Goal: Transaction & Acquisition: Purchase product/service

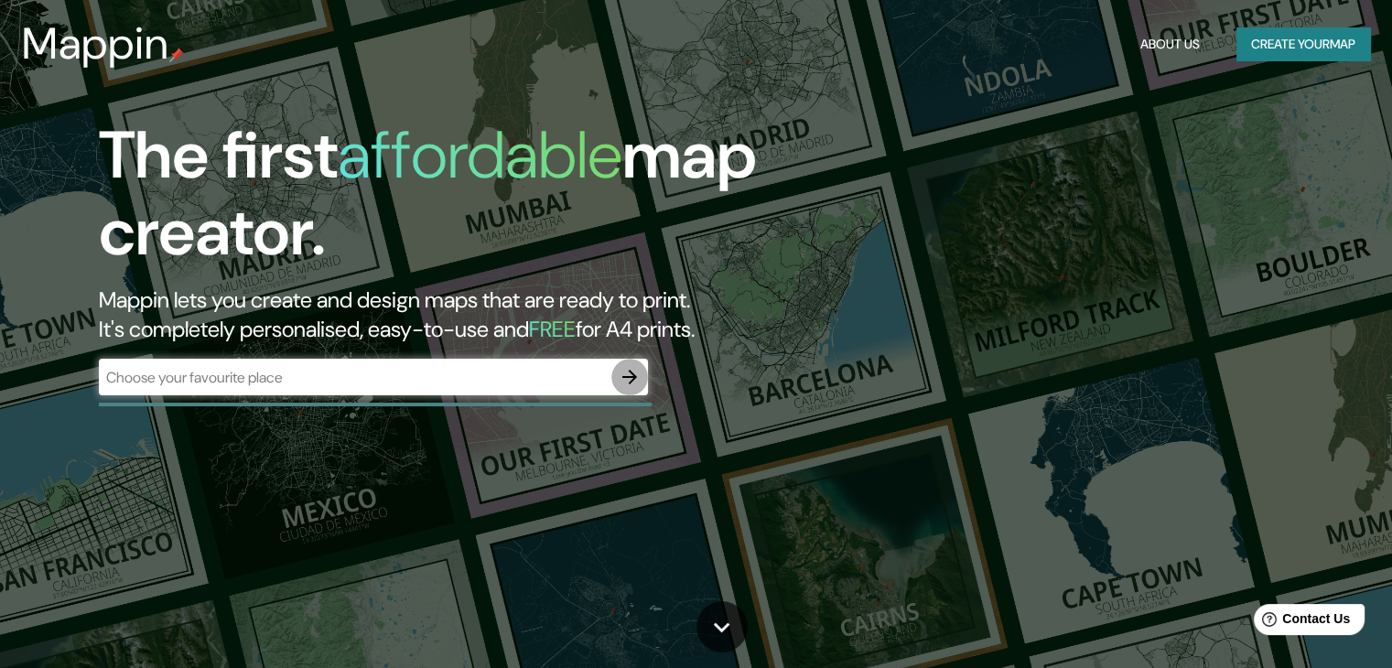
click at [611, 378] on button "button" at bounding box center [629, 377] width 37 height 37
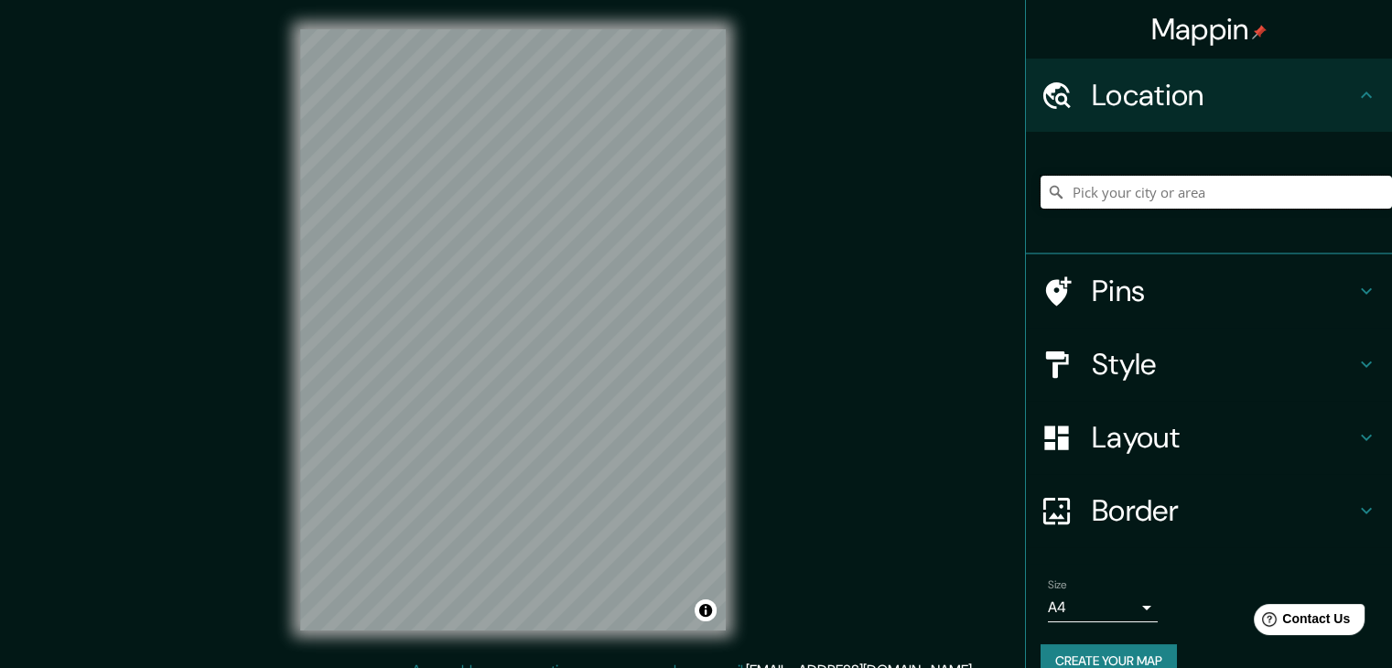
click at [1131, 191] on input "Pick your city or area" at bounding box center [1216, 192] width 351 height 33
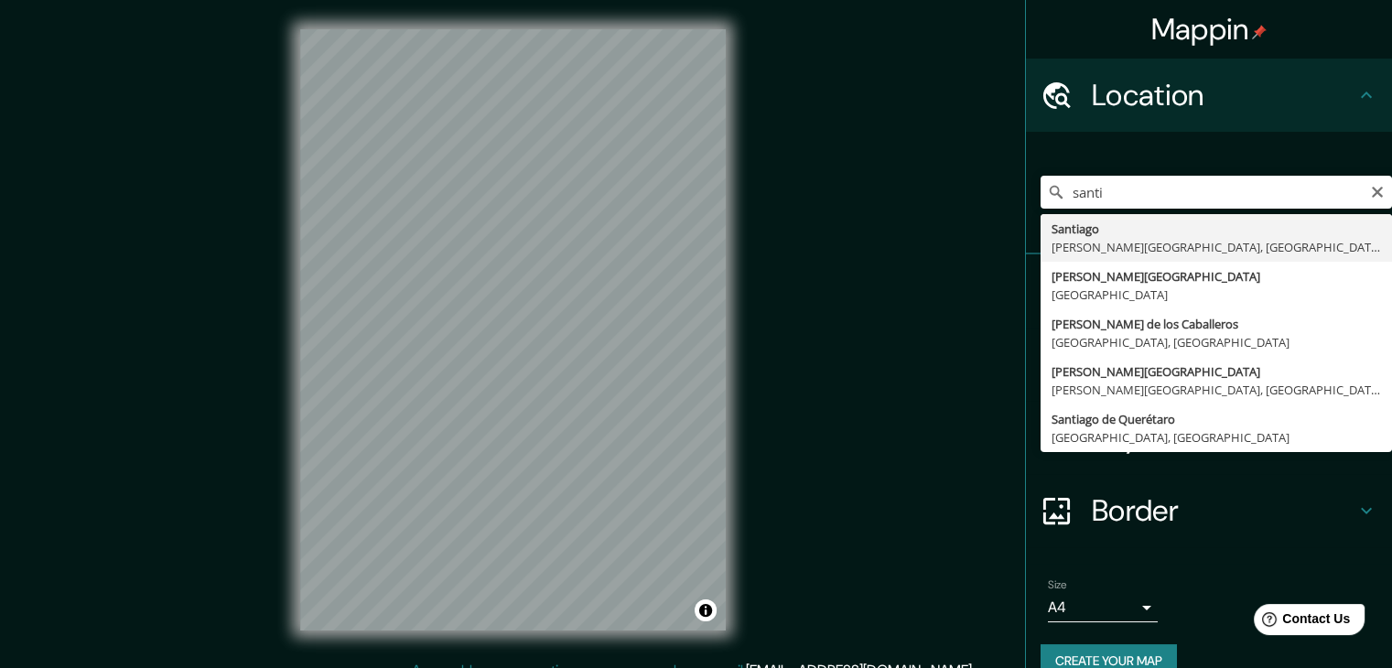
type input "[GEOGRAPHIC_DATA][PERSON_NAME][GEOGRAPHIC_DATA], [GEOGRAPHIC_DATA]"
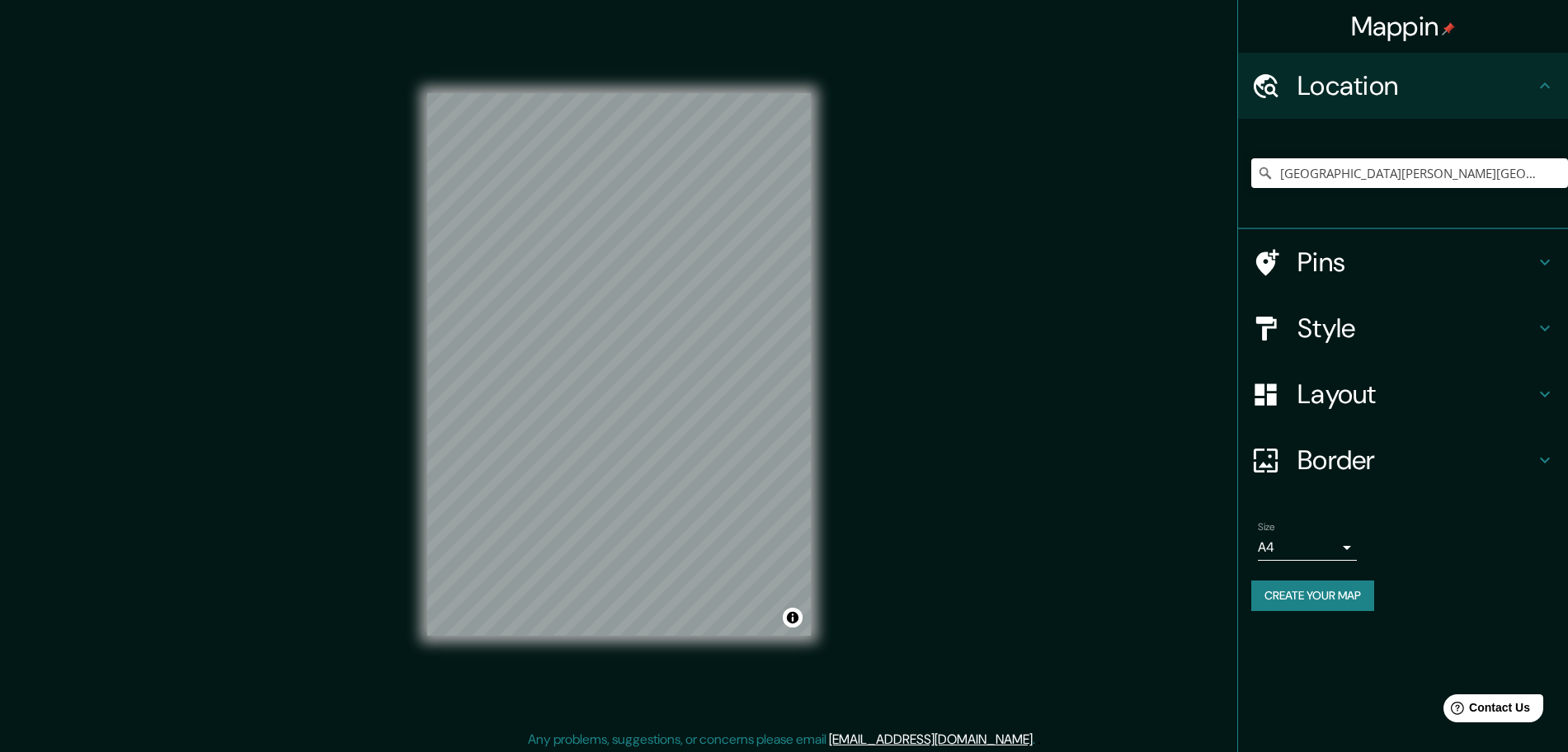
drag, startPoint x: 1247, startPoint y: 0, endPoint x: 1062, endPoint y: 415, distance: 454.4
click at [1062, 415] on div "Mappin Location [GEOGRAPHIC_DATA][PERSON_NAME][GEOGRAPHIC_DATA], [GEOGRAPHIC_DA…" at bounding box center [784, 377] width 1568 height 756
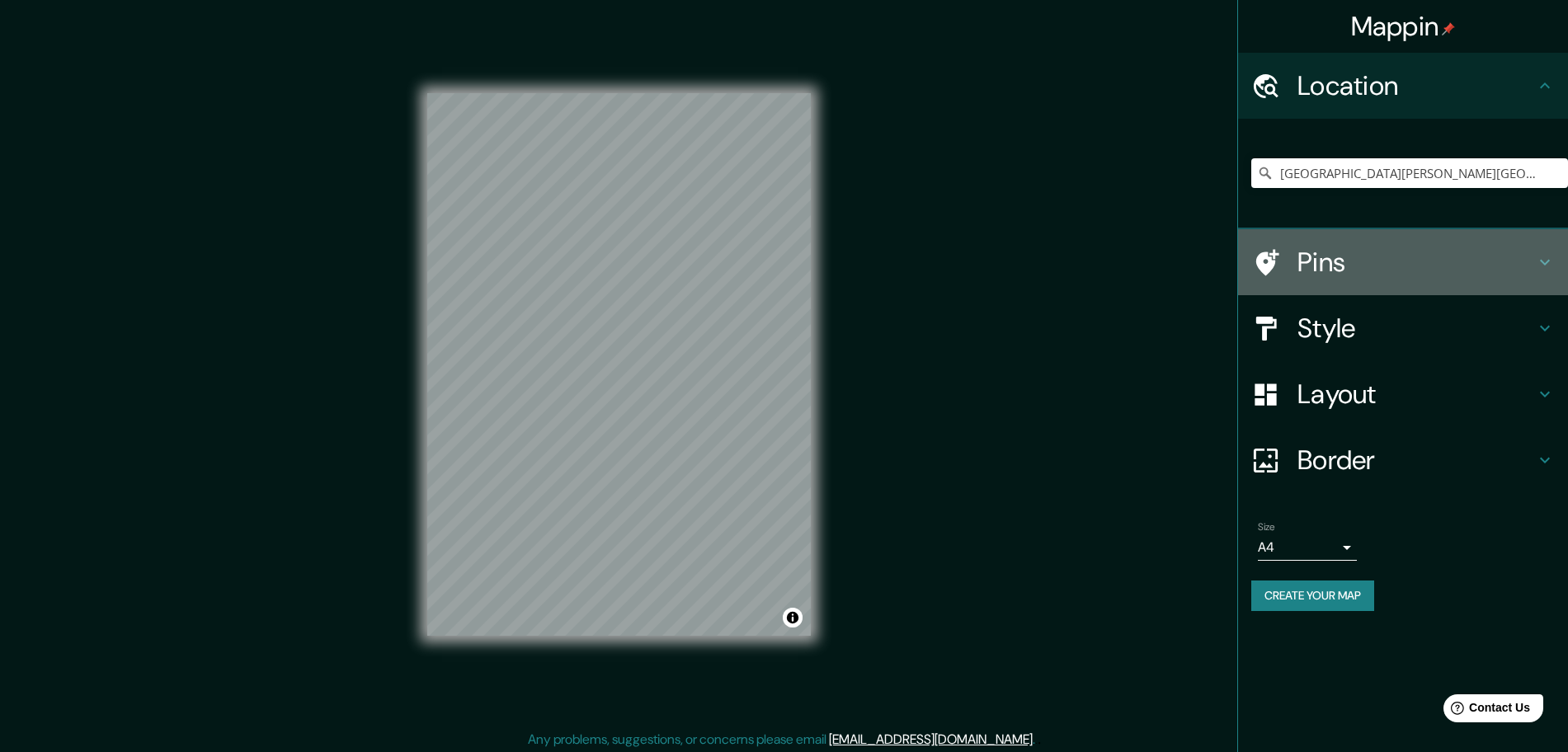
click at [1266, 260] on div "Pins" at bounding box center [1403, 261] width 330 height 66
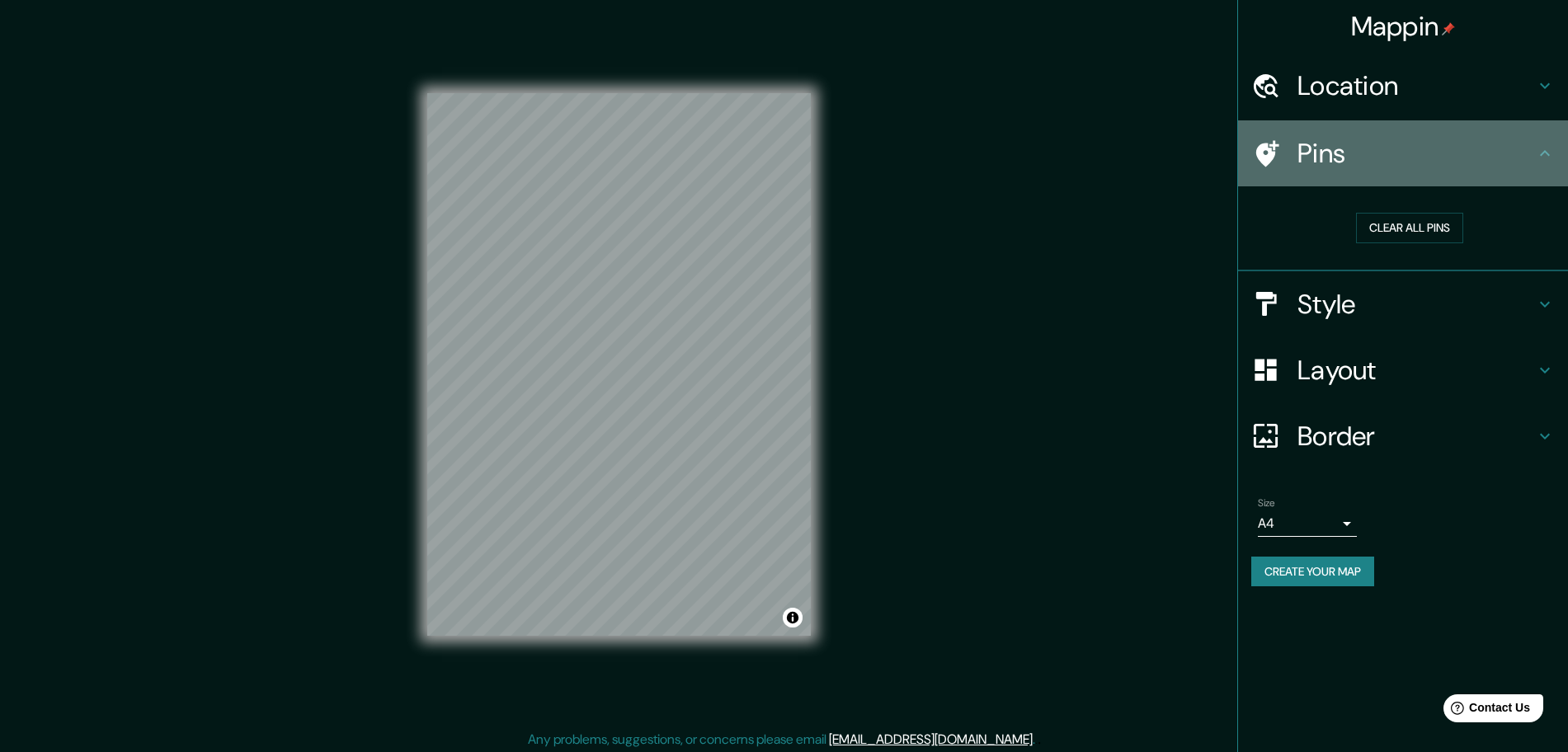
click at [1266, 160] on icon at bounding box center [1545, 153] width 20 height 20
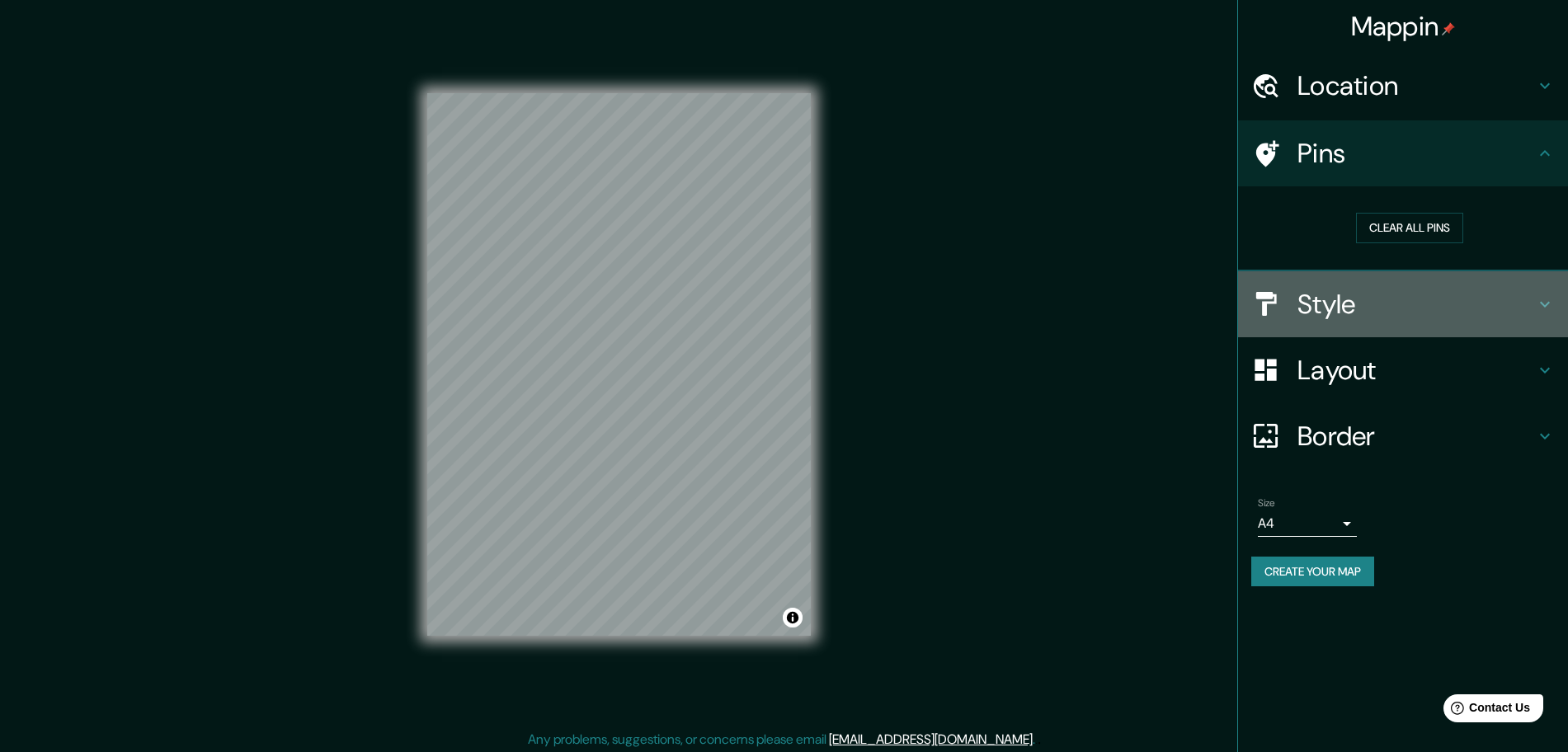
click at [1266, 292] on div "Style" at bounding box center [1403, 304] width 330 height 66
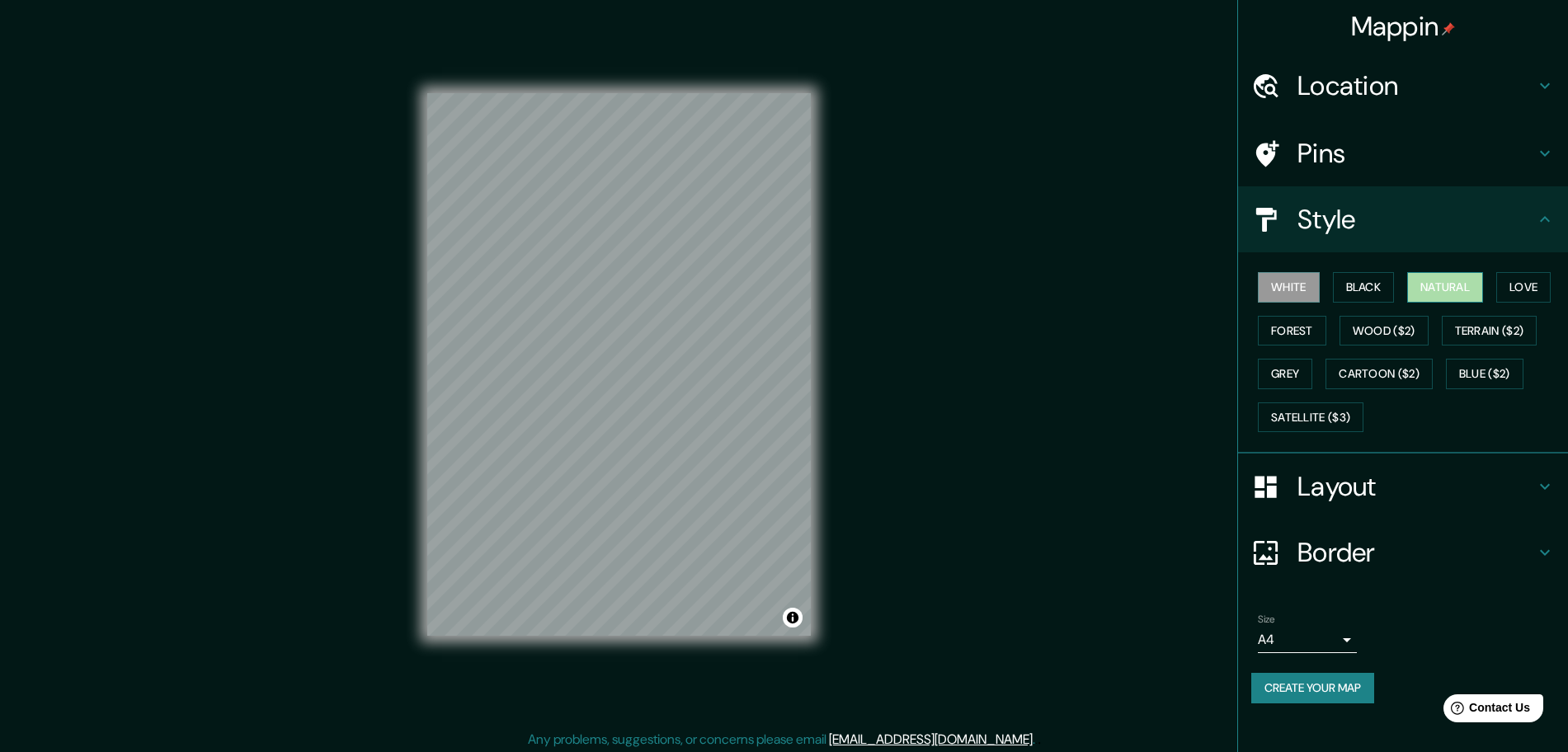
click at [1266, 287] on button "Natural" at bounding box center [1445, 287] width 76 height 31
click at [1266, 286] on button "Natural" at bounding box center [1445, 287] width 76 height 31
click at [1266, 332] on button "Forest" at bounding box center [1292, 331] width 68 height 31
click at [1266, 329] on button "Forest" at bounding box center [1292, 331] width 68 height 31
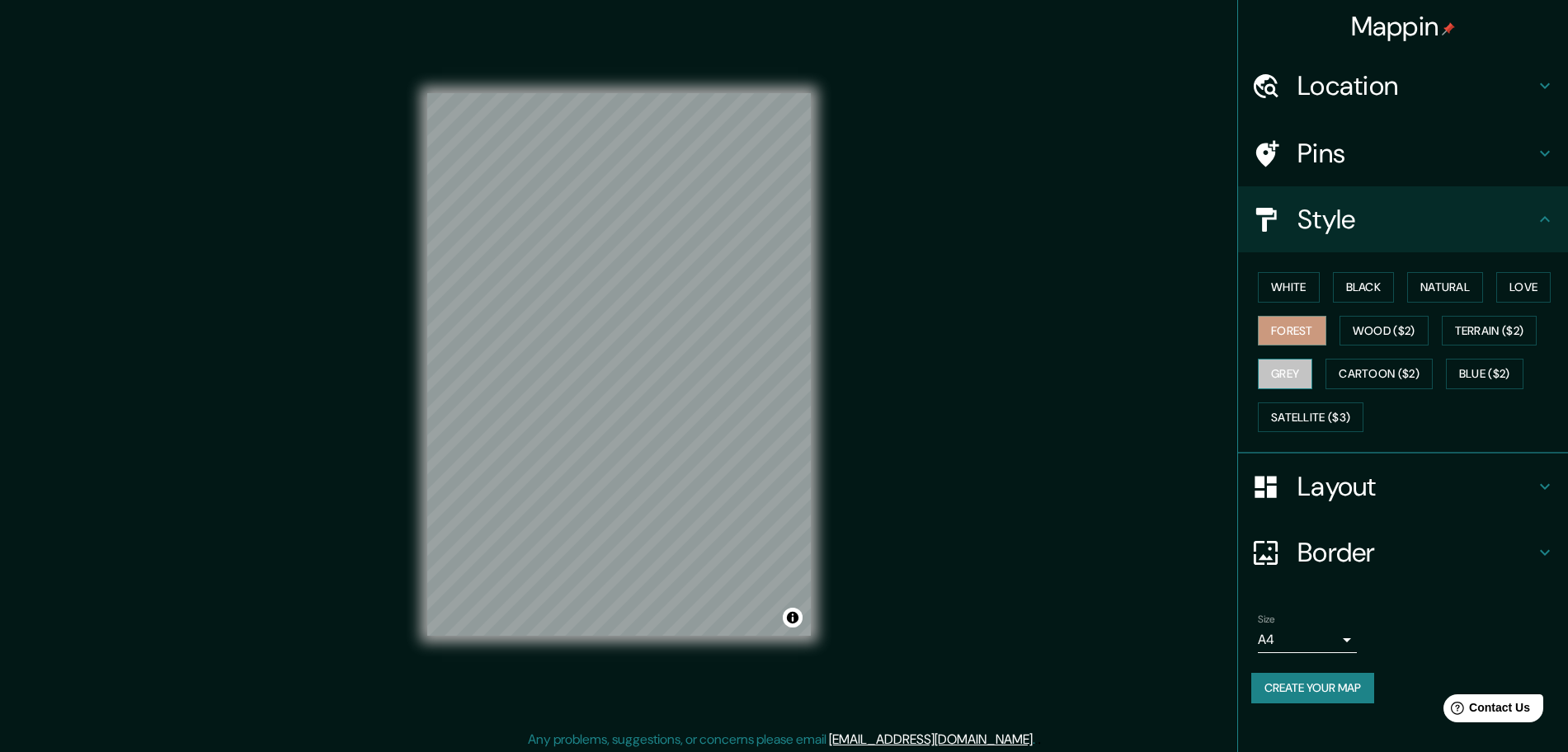
click at [1266, 360] on button "Grey" at bounding box center [1285, 374] width 54 height 31
click at [1266, 297] on button "White" at bounding box center [1289, 287] width 62 height 31
click at [1266, 296] on button "Natural" at bounding box center [1445, 287] width 76 height 31
click at [1266, 280] on button "Black" at bounding box center [1363, 287] width 62 height 31
click at [1266, 481] on h4 "Layout" at bounding box center [1417, 486] width 238 height 33
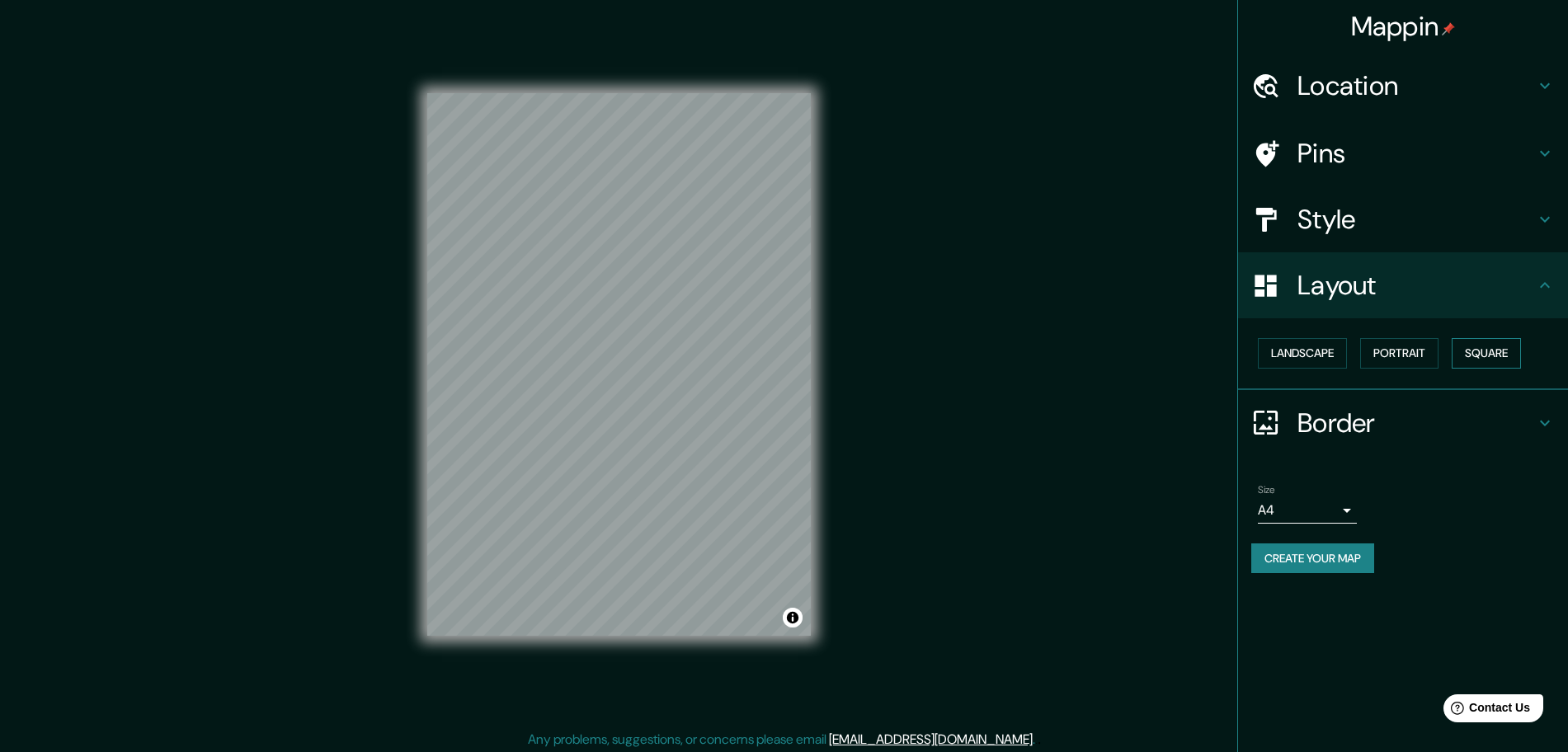
click at [1266, 354] on button "Square" at bounding box center [1486, 353] width 69 height 31
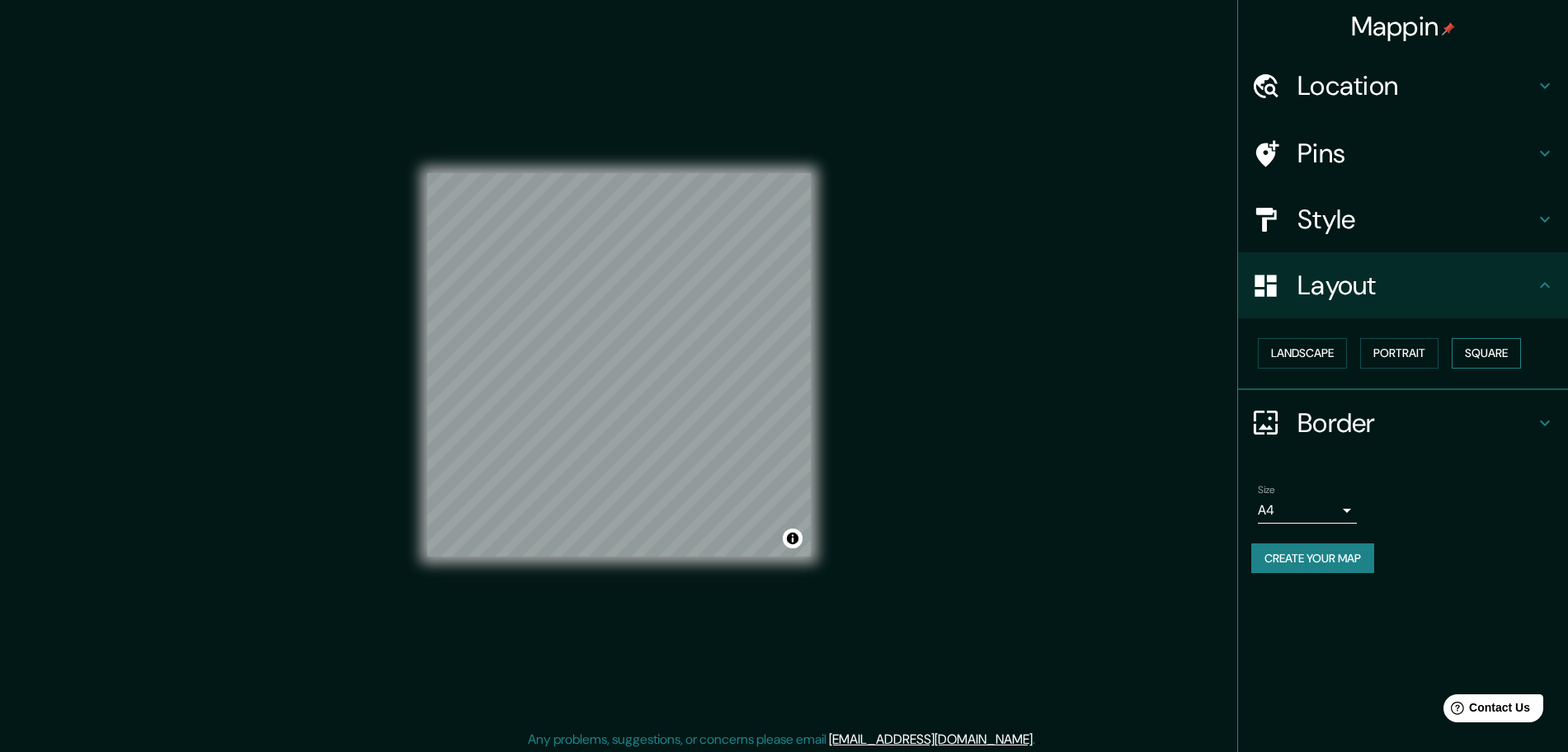
click at [1266, 352] on button "Square" at bounding box center [1486, 353] width 69 height 31
click at [1266, 345] on button "Portrait" at bounding box center [1399, 353] width 78 height 31
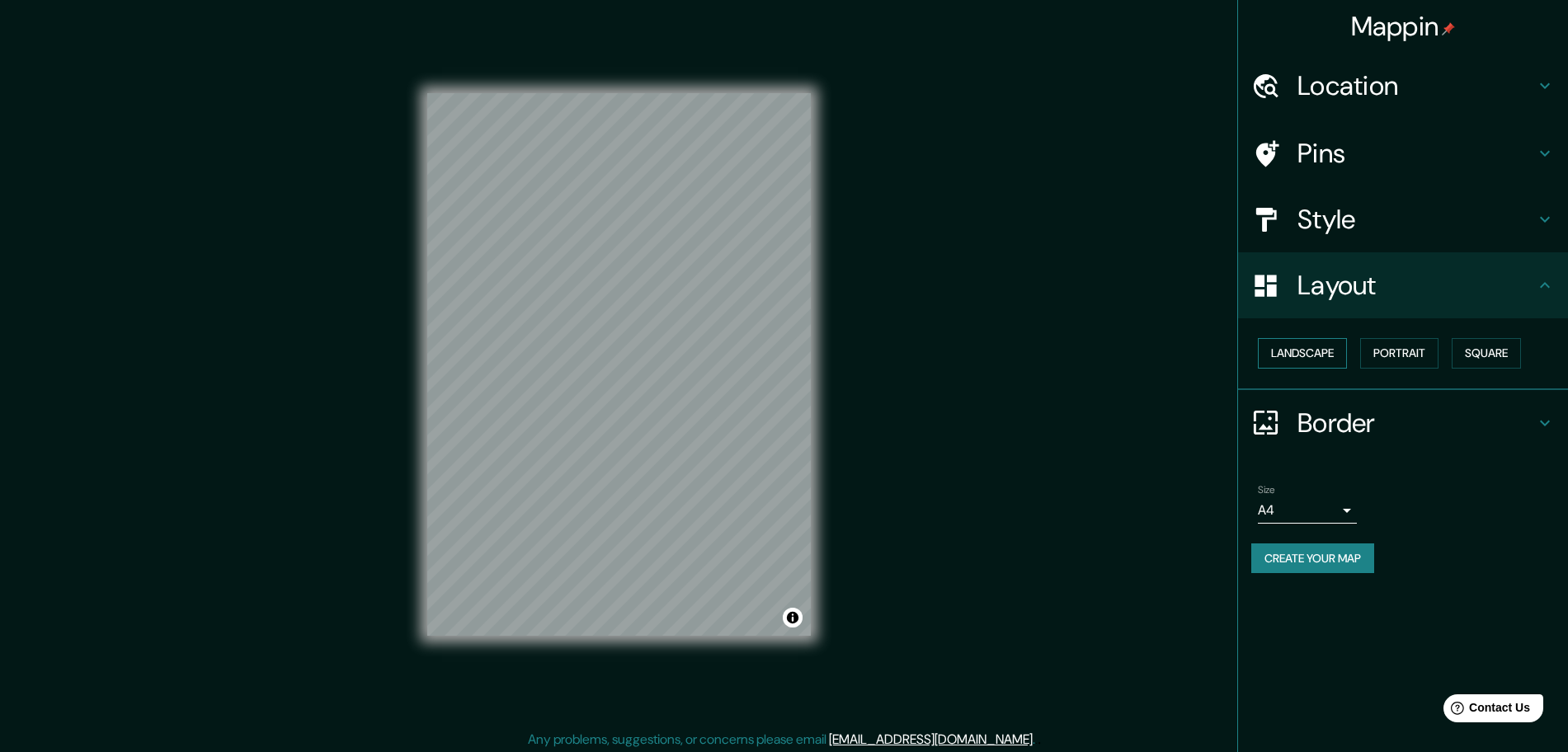
click at [1266, 349] on button "Landscape" at bounding box center [1302, 353] width 89 height 31
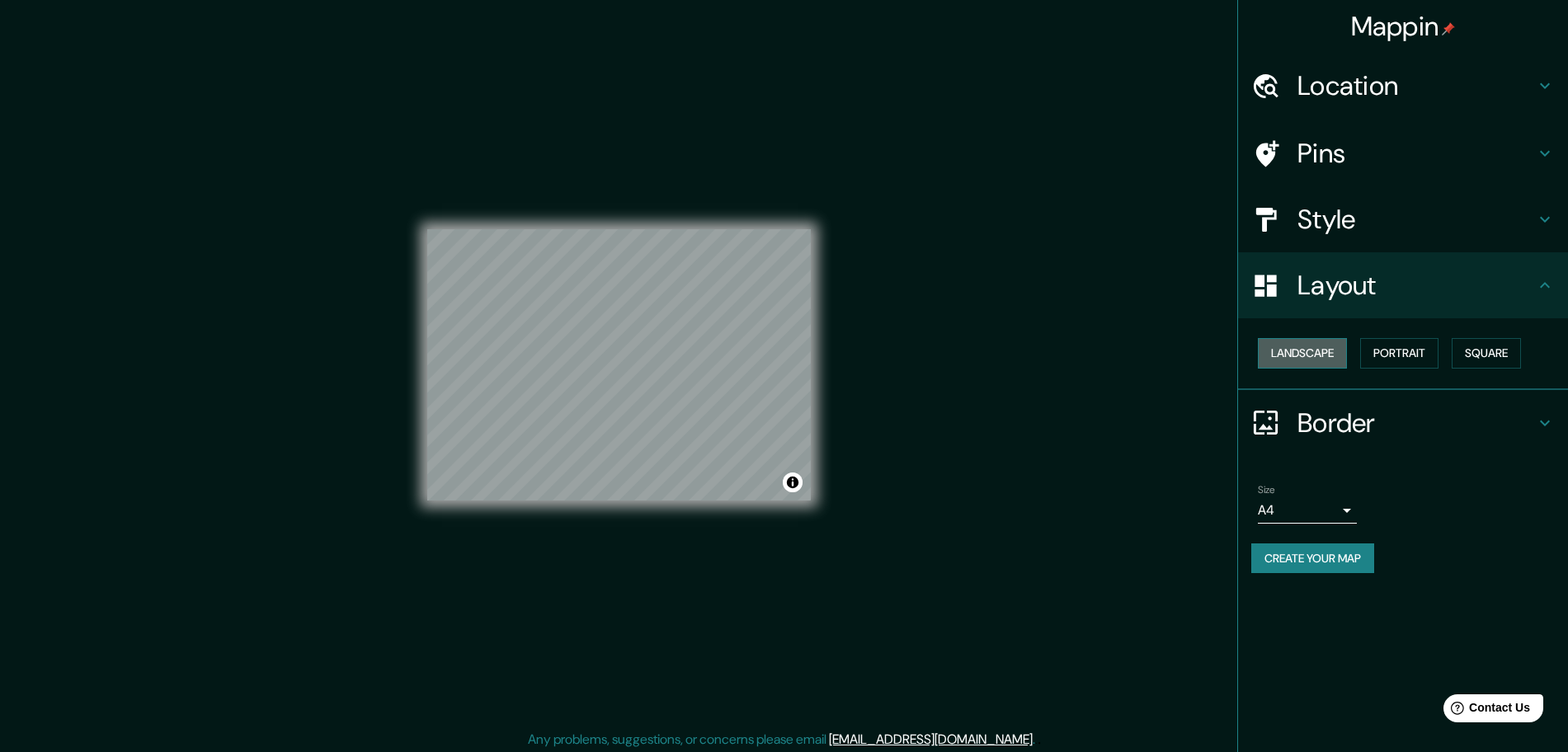
click at [1266, 349] on button "Landscape" at bounding box center [1302, 353] width 89 height 31
click at [1266, 430] on h4 "Border" at bounding box center [1417, 422] width 238 height 33
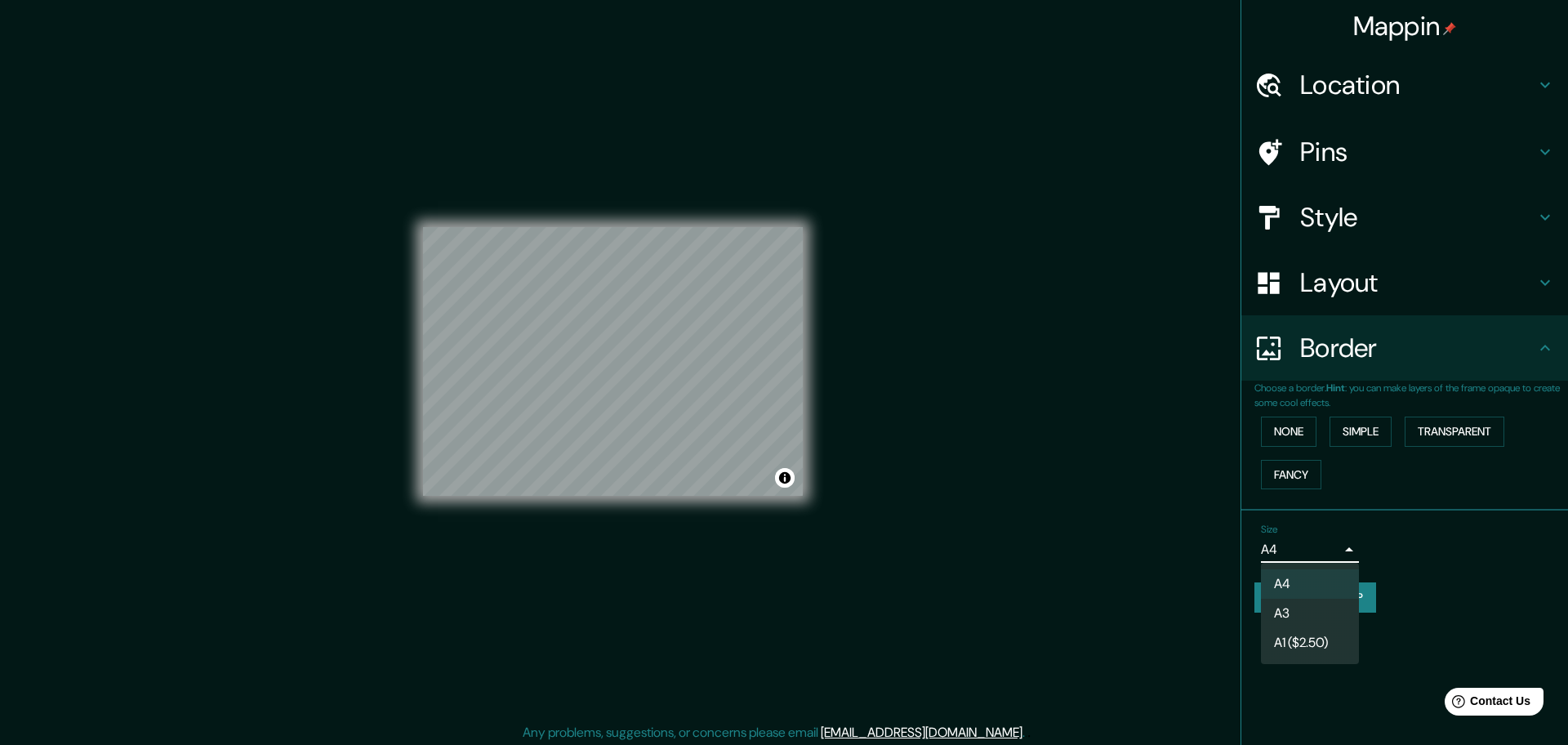
click at [1254, 545] on body "Mappin Location [GEOGRAPHIC_DATA][PERSON_NAME][GEOGRAPHIC_DATA], [GEOGRAPHIC_DA…" at bounding box center [784, 372] width 1568 height 745
click at [1254, 545] on div at bounding box center [784, 372] width 1568 height 745
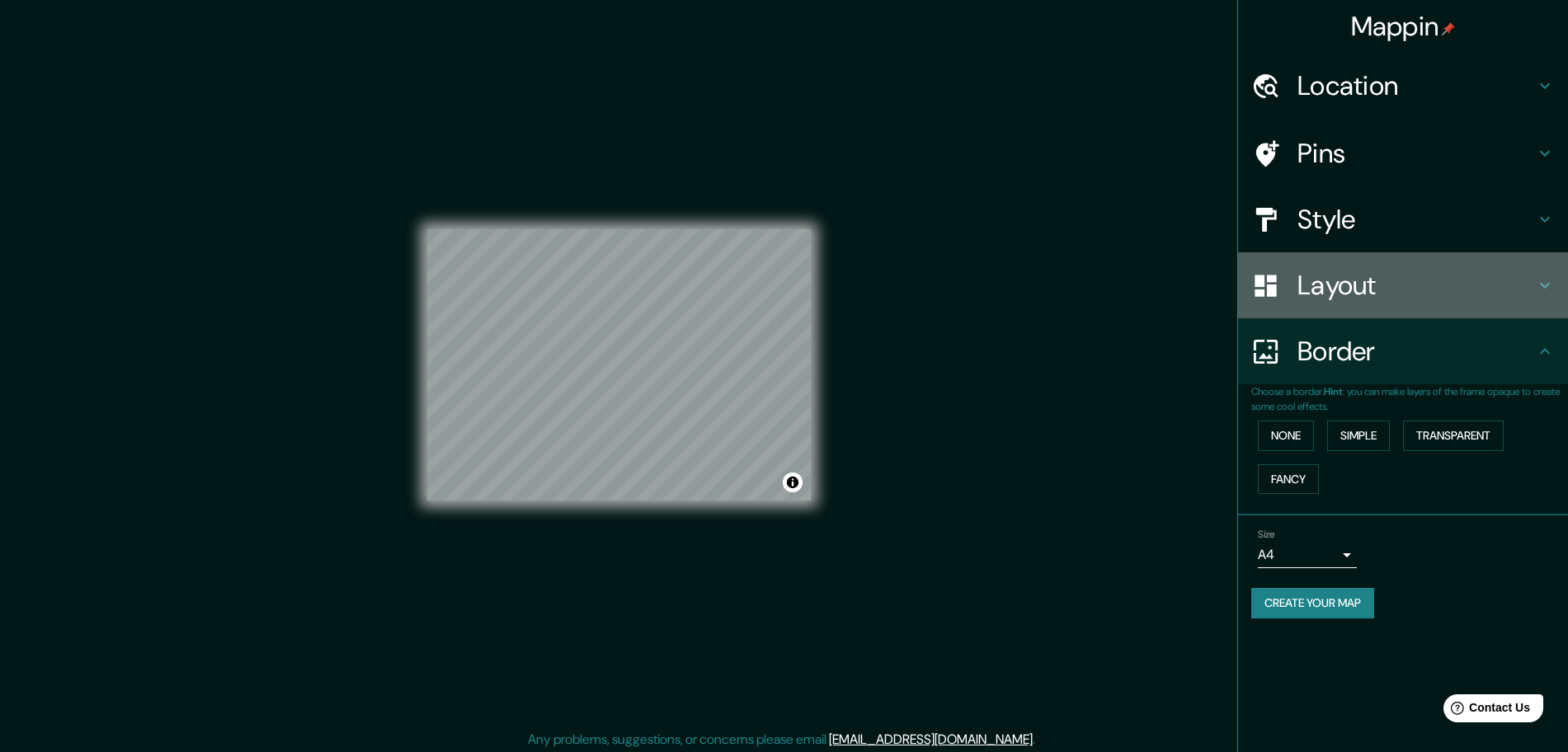
click at [1266, 297] on h4 "Layout" at bounding box center [1417, 285] width 238 height 33
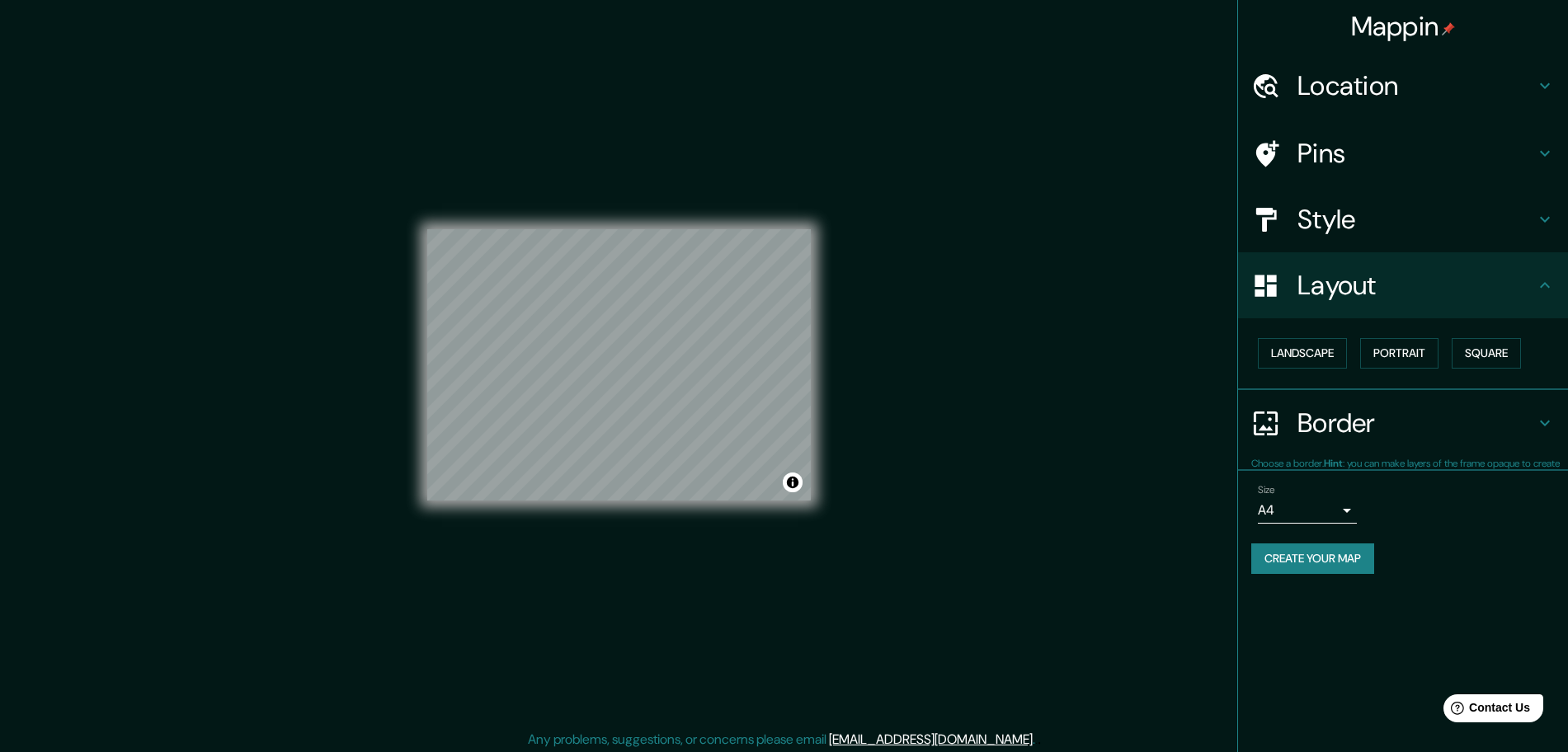
click at [1266, 254] on div "Layout" at bounding box center [1403, 285] width 330 height 66
click at [1266, 221] on h4 "Style" at bounding box center [1417, 219] width 238 height 33
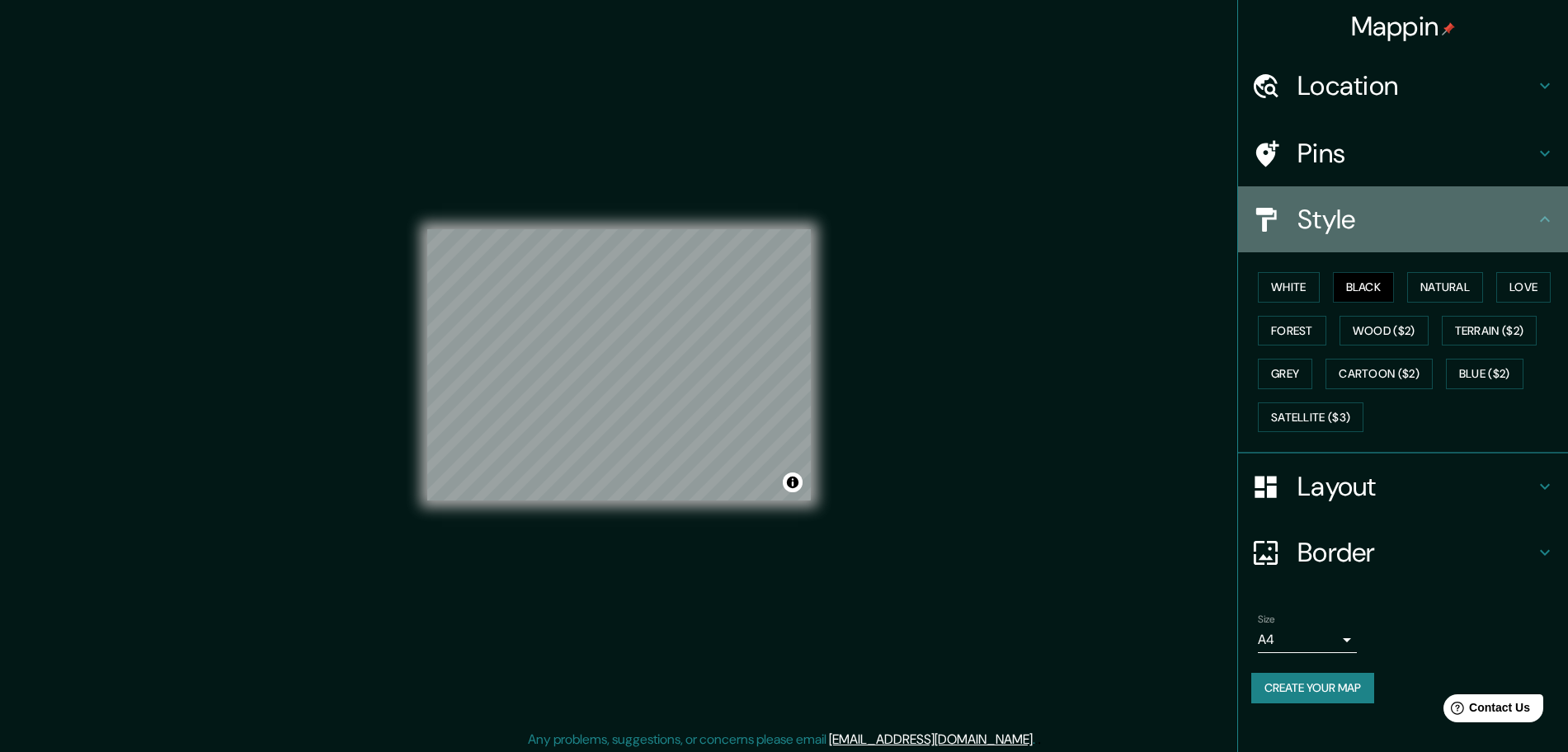
click at [1266, 190] on div "Style" at bounding box center [1403, 219] width 330 height 66
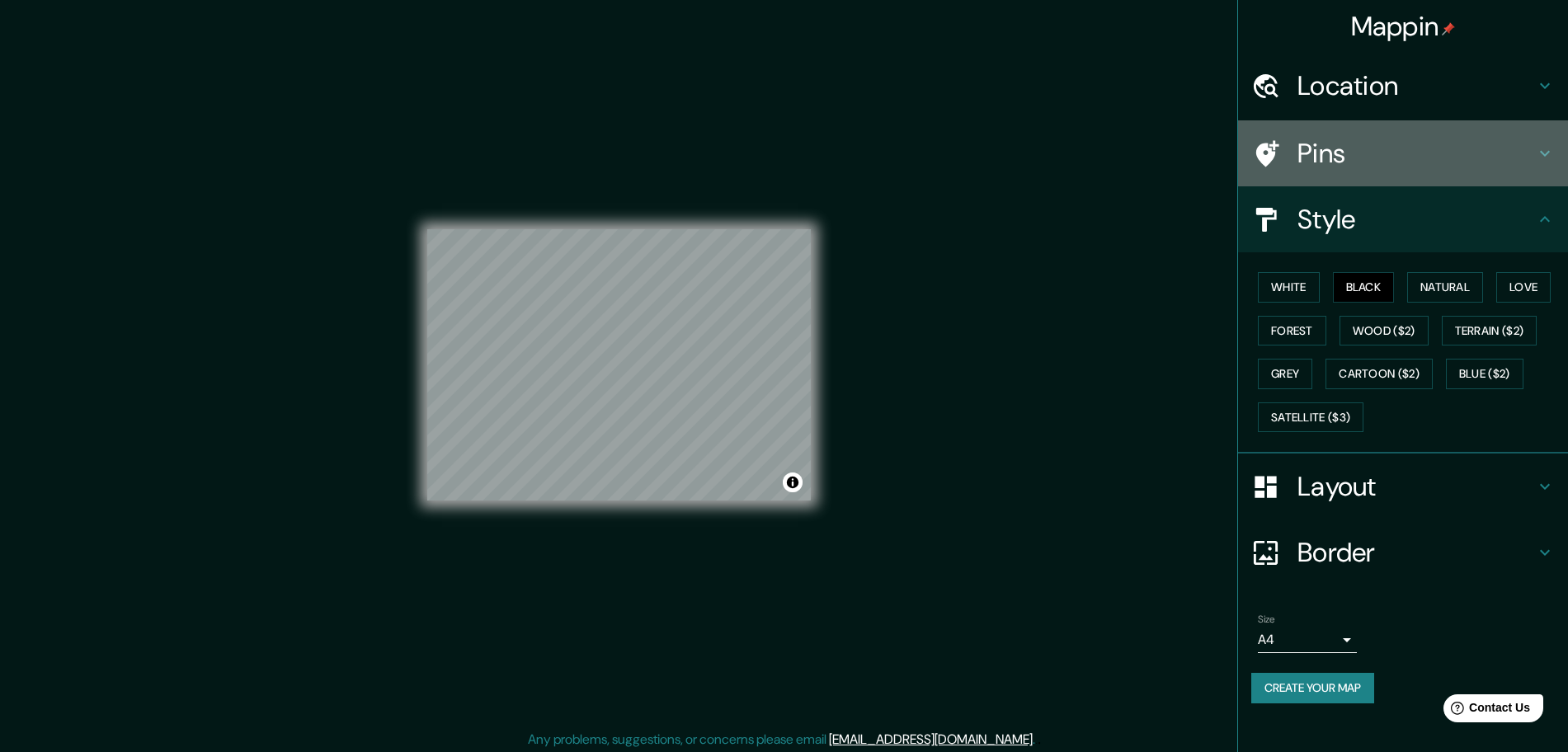
click at [1266, 161] on h4 "Pins" at bounding box center [1417, 153] width 238 height 33
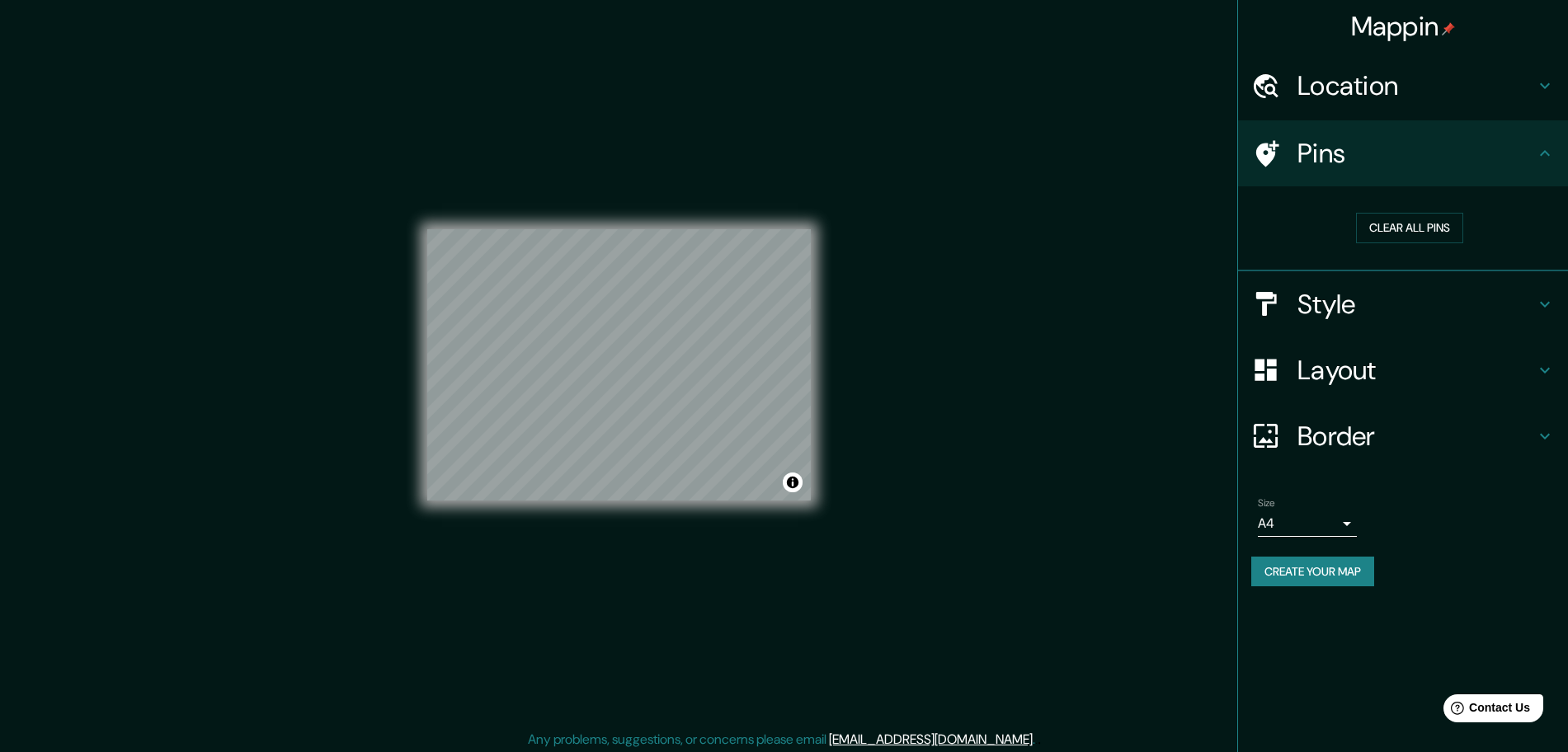
click at [813, 390] on div "© Mapbox © OpenStreetMap Improve this map" at bounding box center [619, 365] width 436 height 729
click at [990, 267] on div "Mappin Location [GEOGRAPHIC_DATA][PERSON_NAME][GEOGRAPHIC_DATA], [GEOGRAPHIC_DA…" at bounding box center [784, 377] width 1568 height 756
